Goal: Check status: Check status

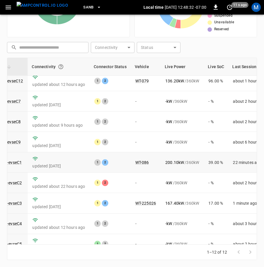
scroll to position [83, 63]
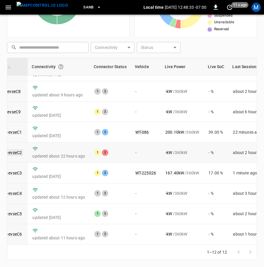
click at [19, 149] on link "ca-sb-sw-evseC2" at bounding box center [6, 152] width 33 height 7
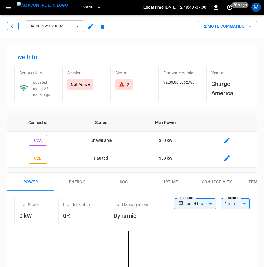
click at [15, 26] on icon "button" at bounding box center [13, 26] width 6 height 6
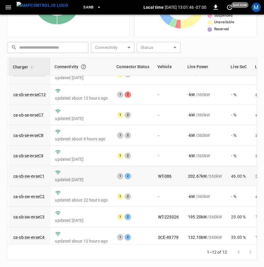
scroll to position [0, 40]
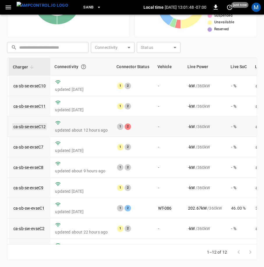
click at [37, 129] on link "ca-sb-se-evseC12" at bounding box center [29, 126] width 35 height 7
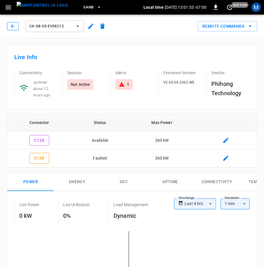
click at [15, 25] on icon "button" at bounding box center [13, 26] width 6 height 6
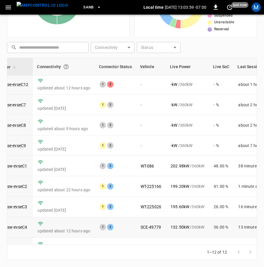
scroll to position [83, 57]
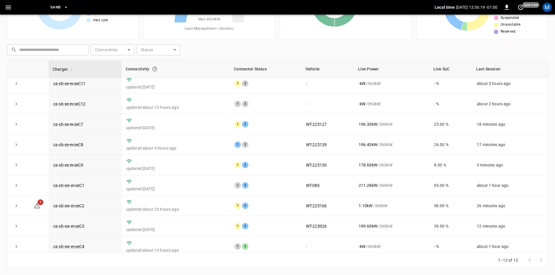
scroll to position [74, 0]
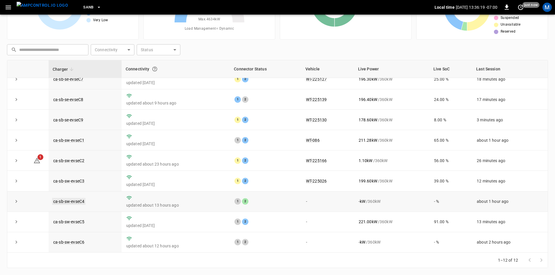
click at [74, 202] on link "ca-sb-sw-evseC4" at bounding box center [68, 201] width 33 height 7
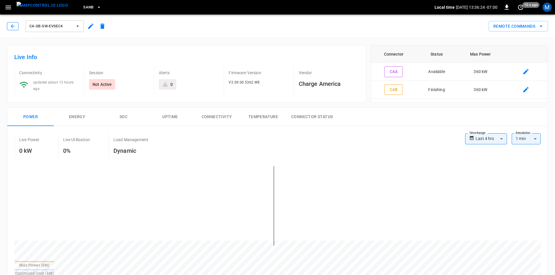
click at [8, 25] on div "ca-sb-sw-evseC4" at bounding box center [57, 25] width 104 height 16
click at [13, 24] on icon "button" at bounding box center [13, 26] width 6 height 6
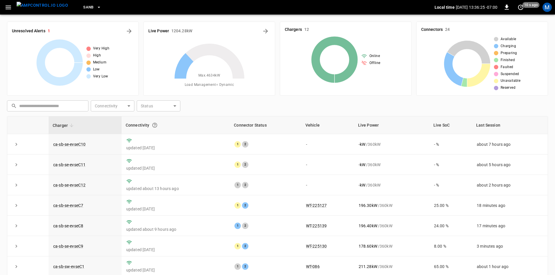
scroll to position [56, 0]
